Goal: Entertainment & Leisure: Browse casually

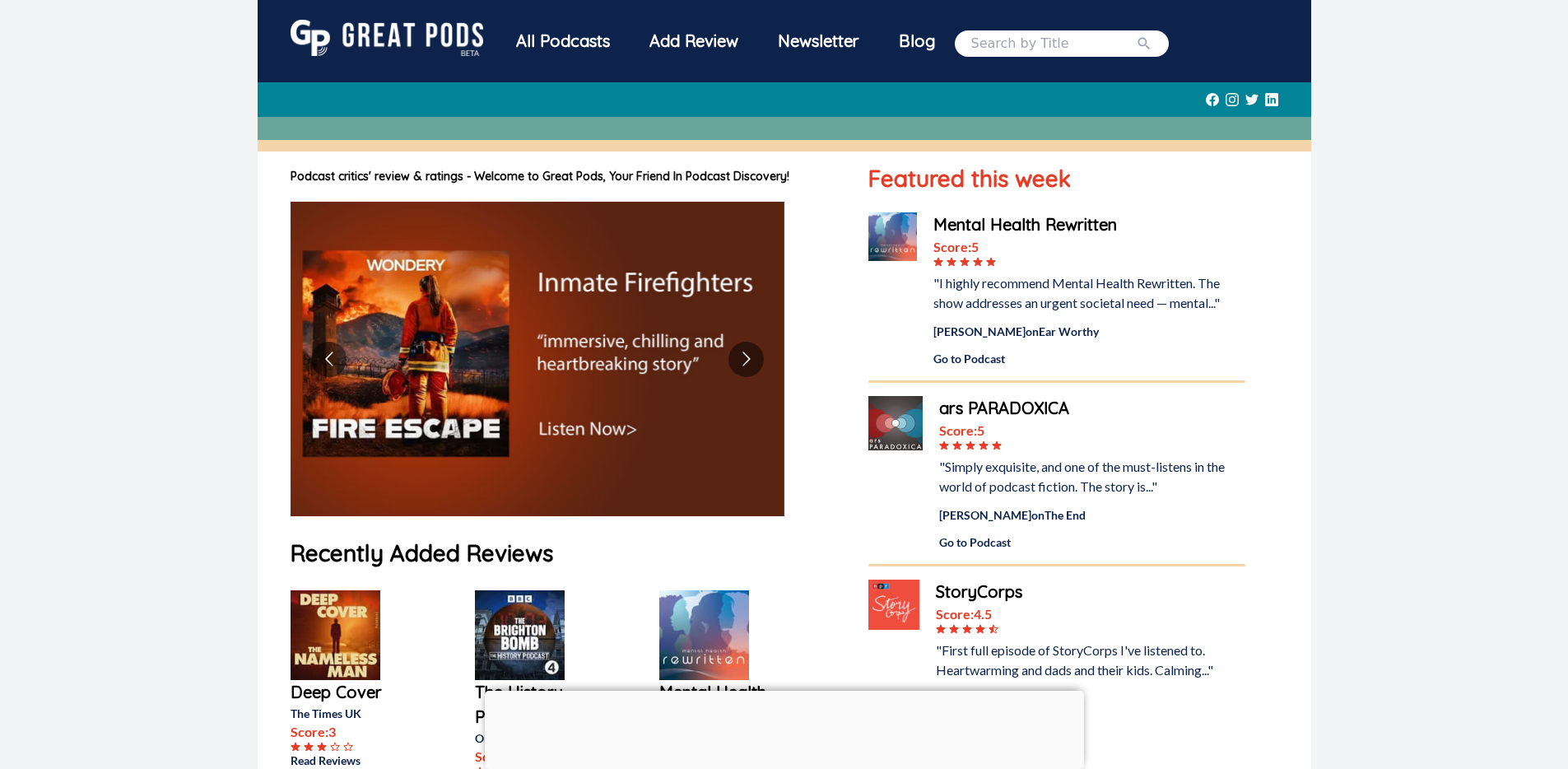
click at [514, 37] on div "All Podcasts" at bounding box center [562, 41] width 133 height 43
click at [559, 39] on div "All Podcasts" at bounding box center [562, 41] width 133 height 43
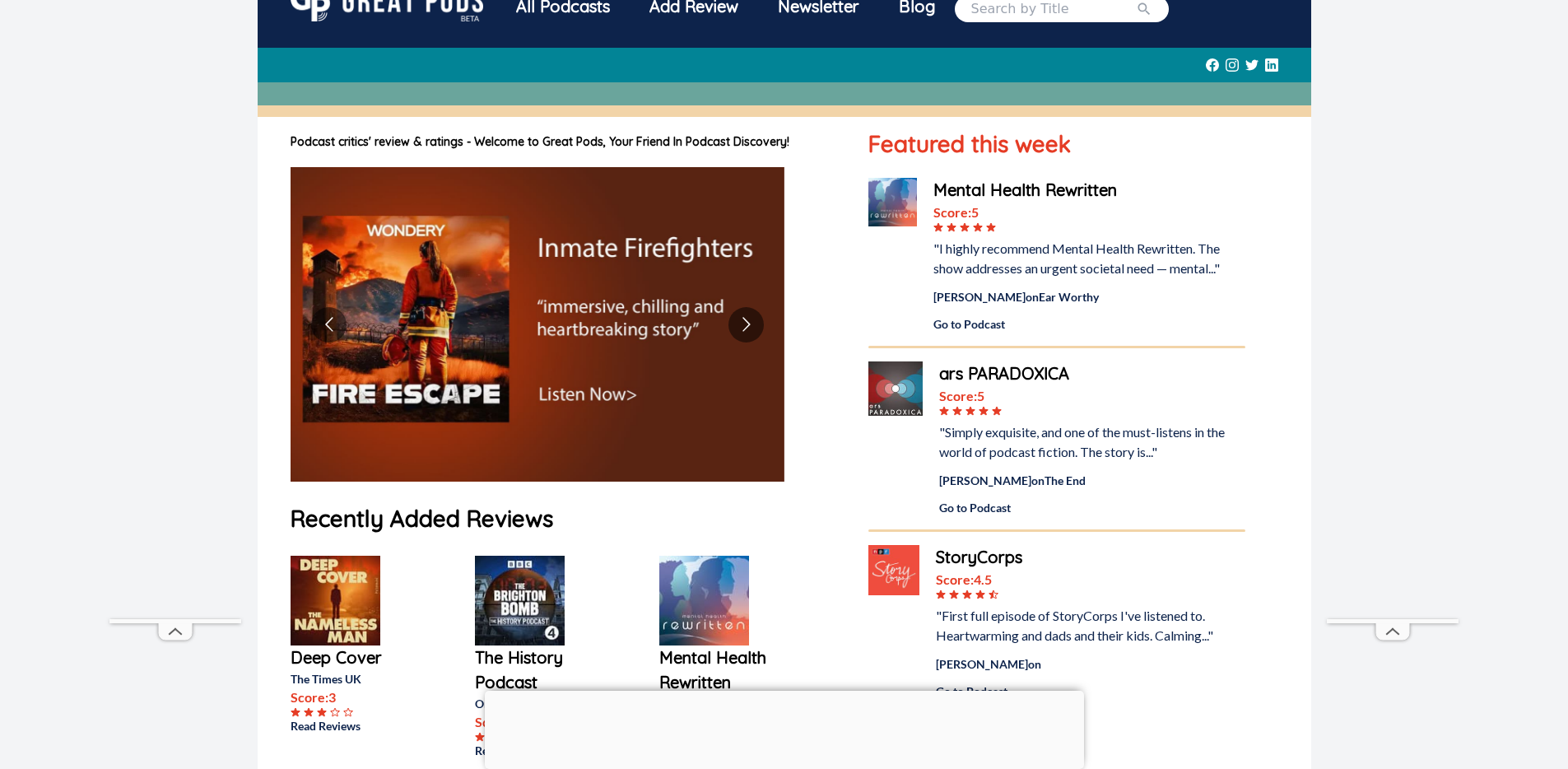
scroll to position [152, 0]
